Goal: Browse casually: Explore the website without a specific task or goal

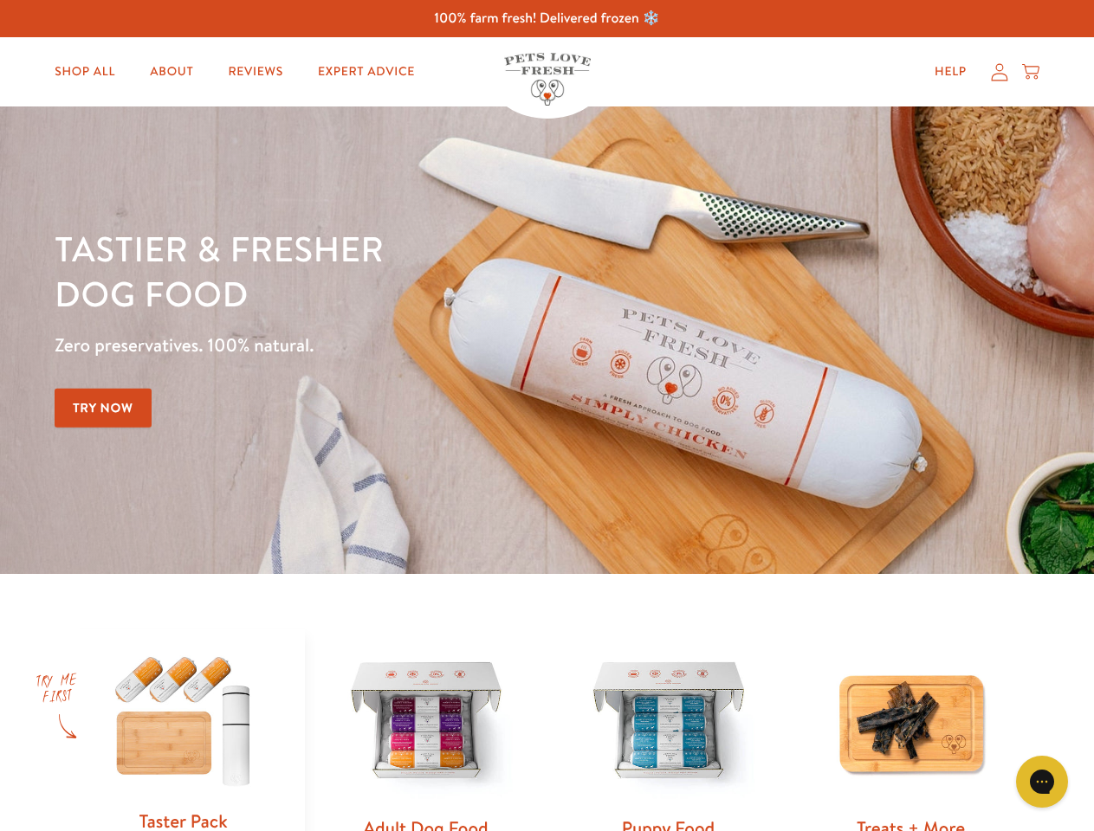
click at [546, 416] on div "Tastier & fresher dog food Zero preservatives. 100% natural. Try Now" at bounding box center [383, 340] width 656 height 229
click at [1042, 782] on icon "Gorgias live chat" at bounding box center [1041, 781] width 16 height 16
